Goal: Information Seeking & Learning: Learn about a topic

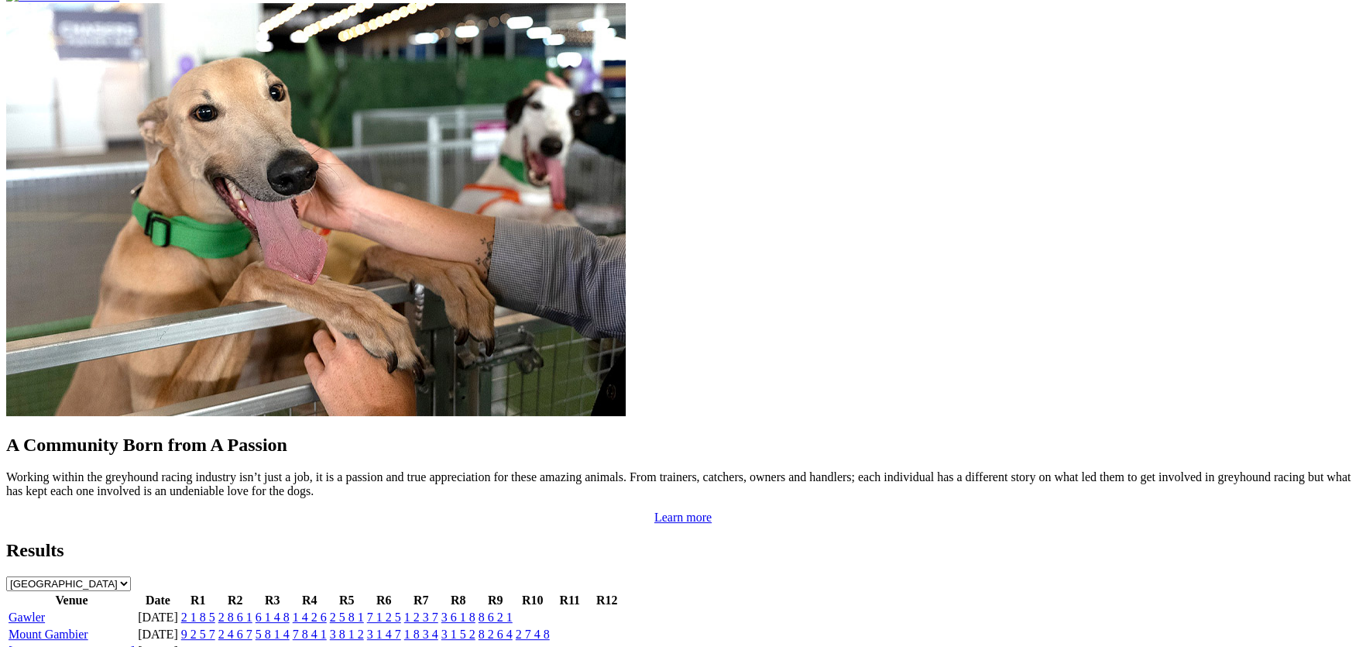
scroll to position [1264, 0]
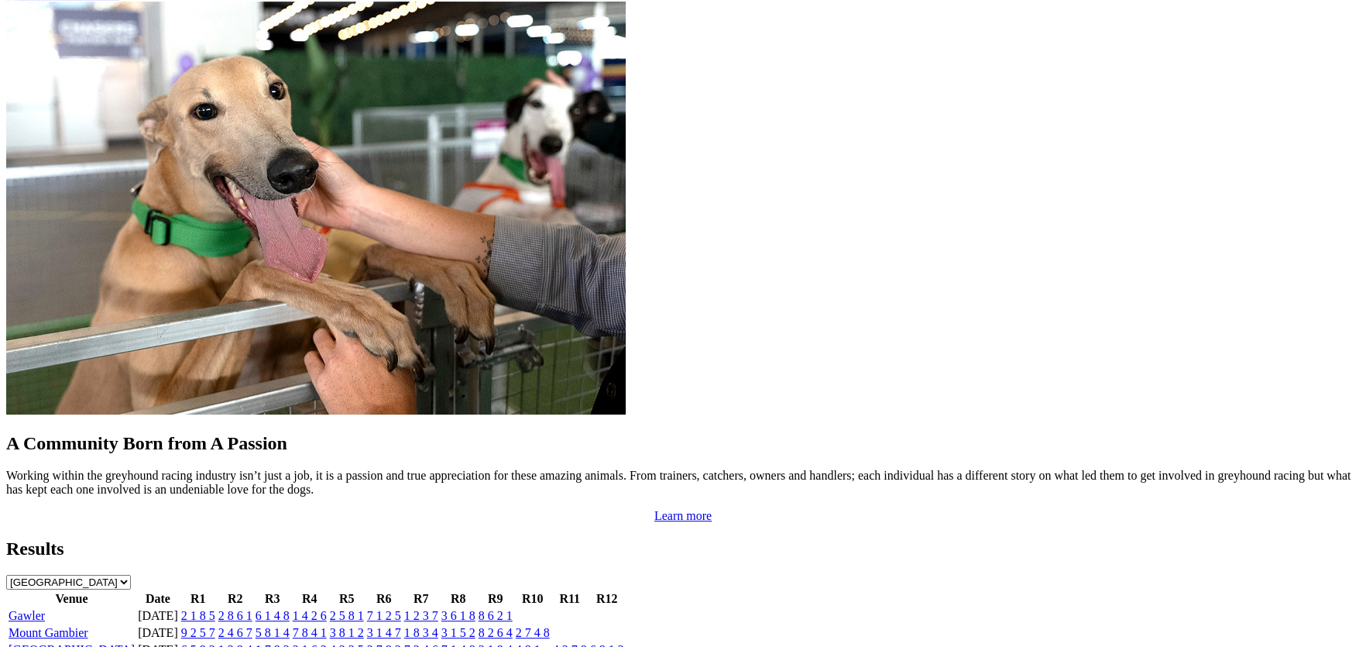
click at [45, 609] on link "Gawler" at bounding box center [27, 615] width 36 height 13
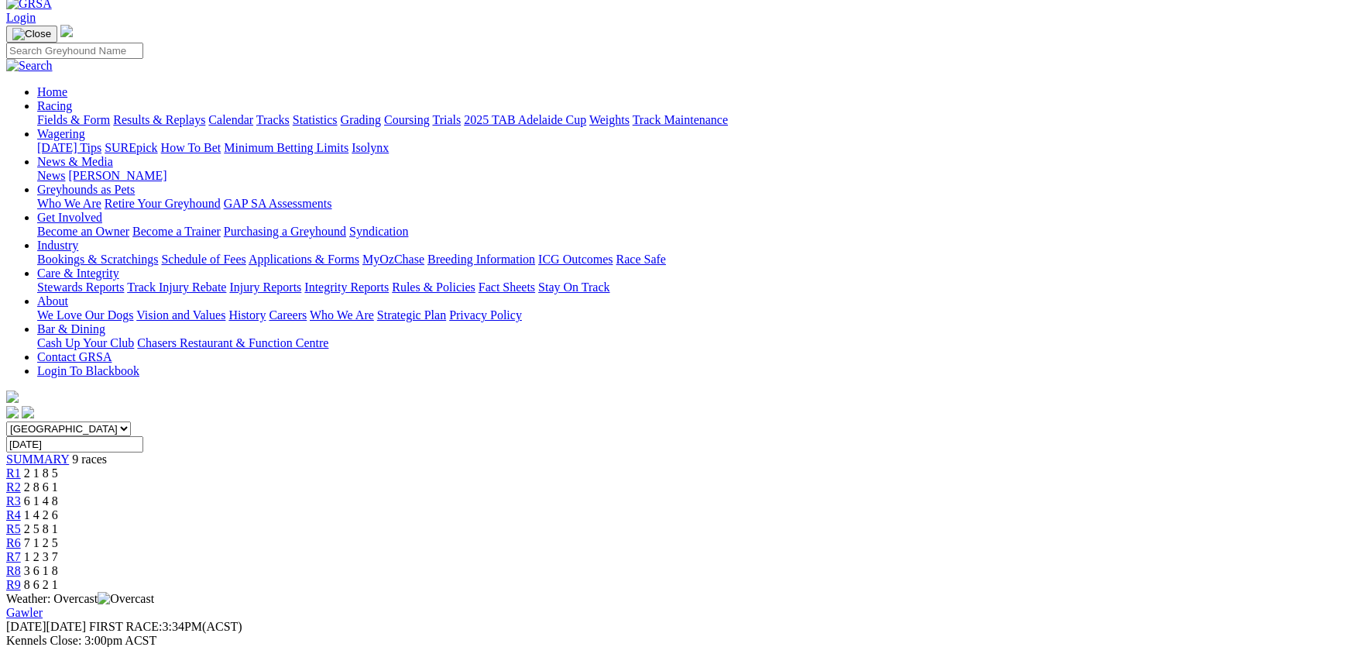
scroll to position [77, 0]
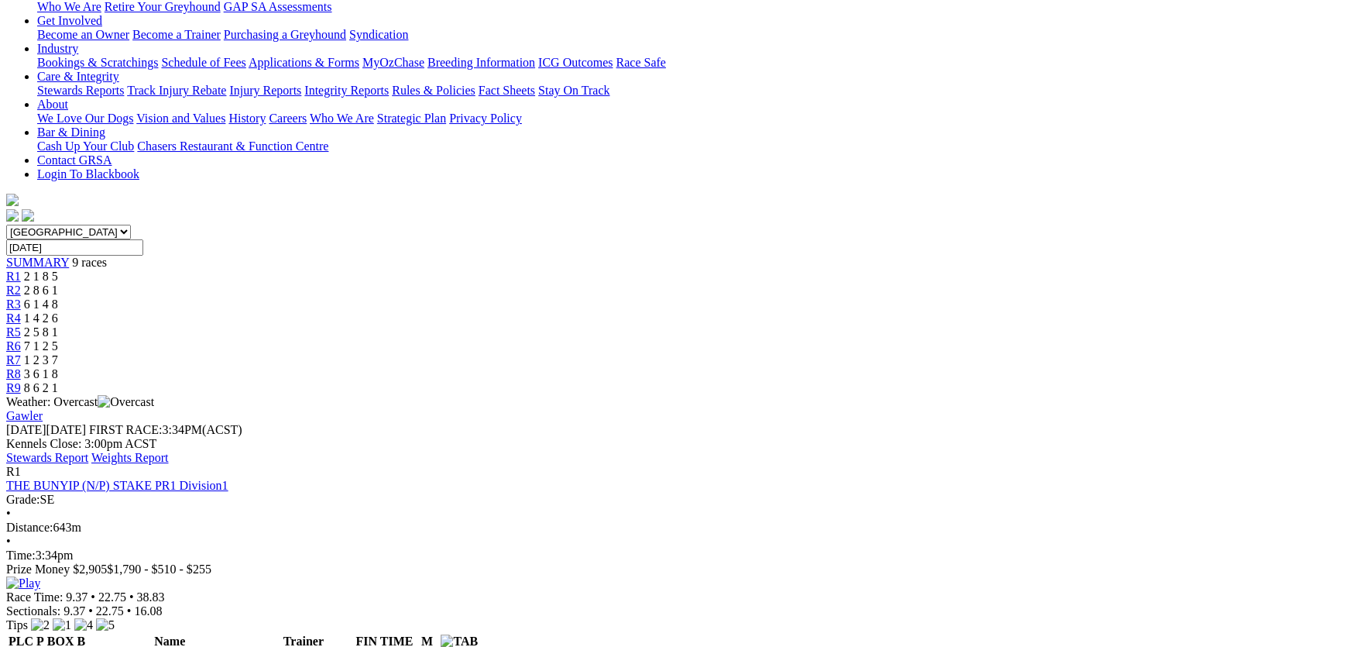
scroll to position [0, 0]
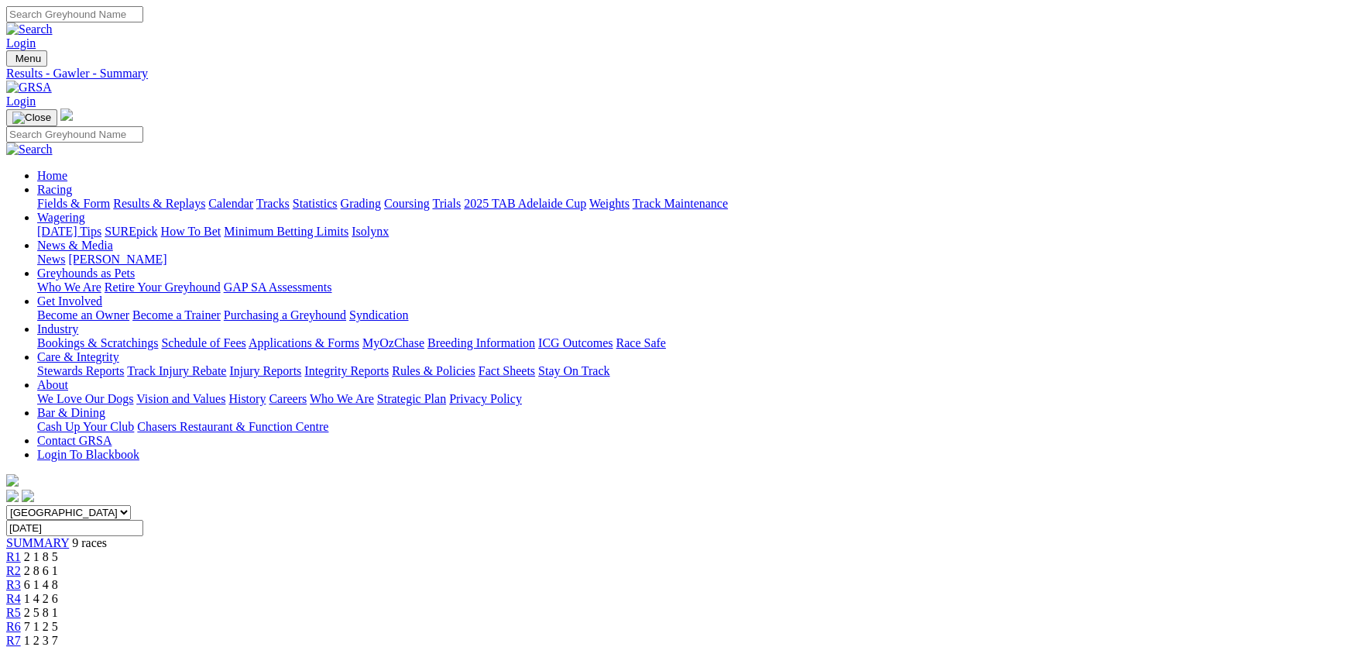
click at [389, 364] on link "Integrity Reports" at bounding box center [346, 370] width 84 height 13
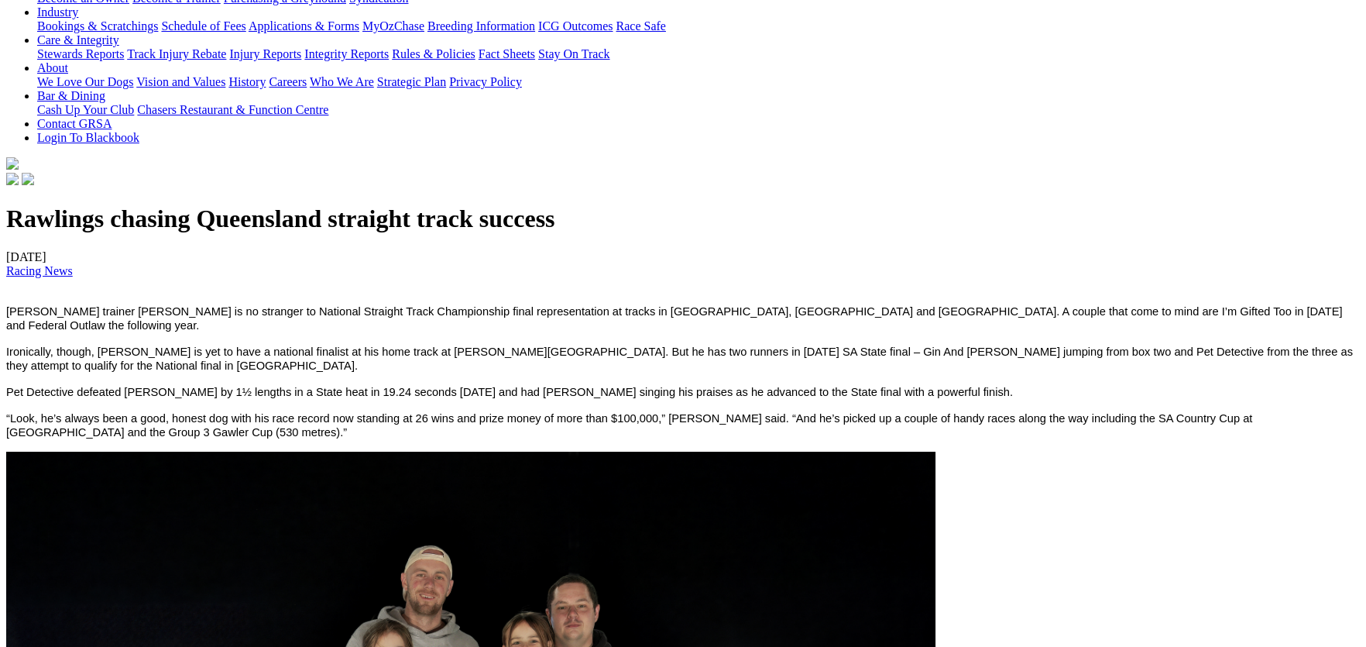
scroll to position [309, 0]
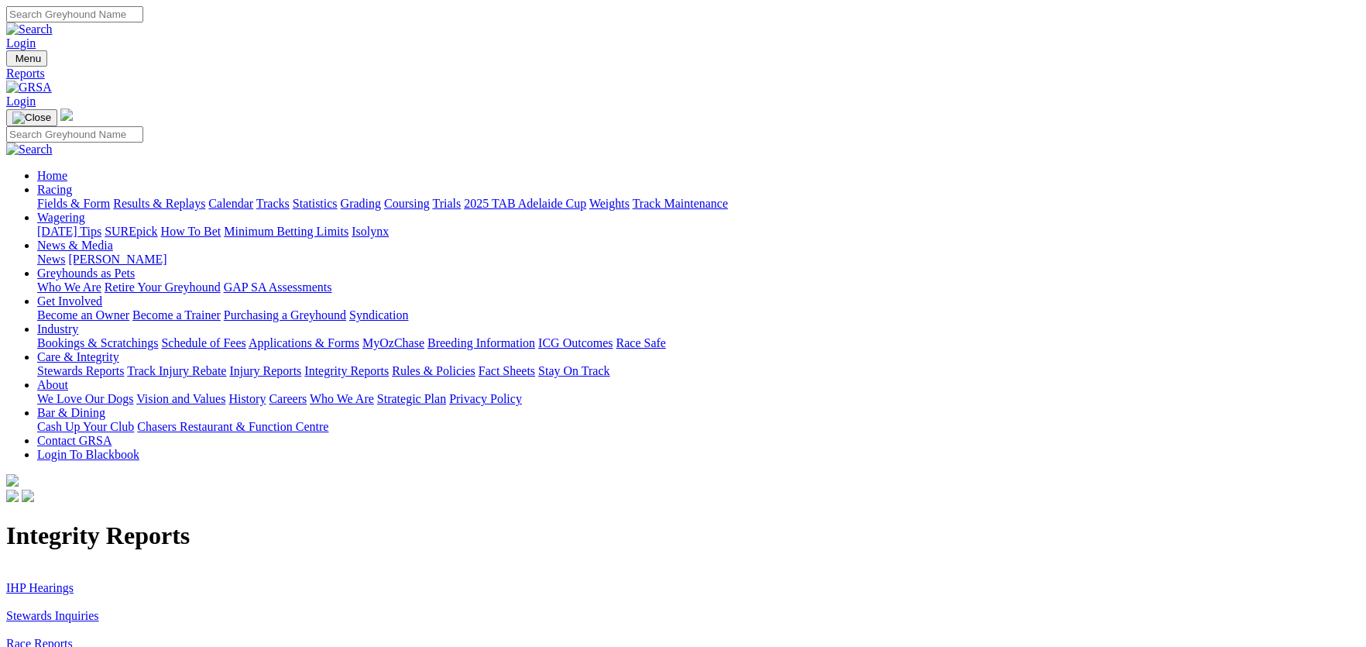
click at [74, 581] on link "IHP Hearings" at bounding box center [39, 587] width 67 height 13
click at [99, 609] on link "Stewards Inquiries" at bounding box center [52, 615] width 93 height 13
